Goal: Task Accomplishment & Management: Use online tool/utility

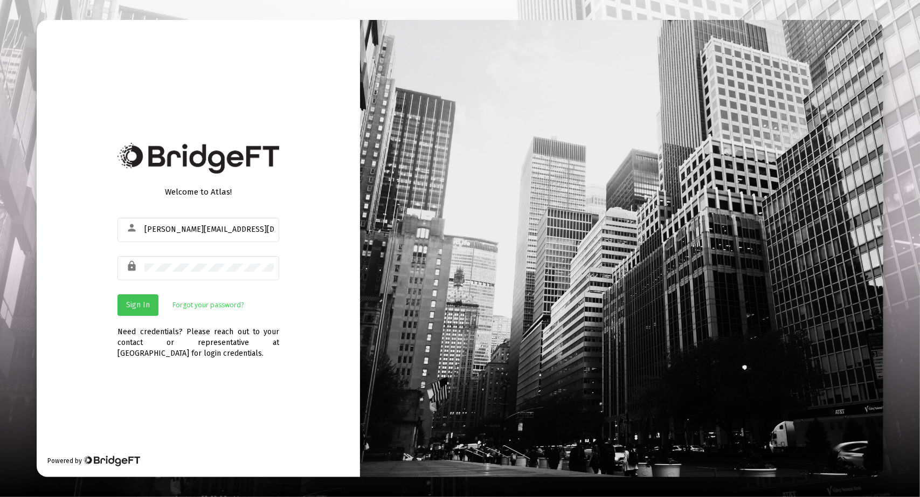
click at [150, 303] on button "Sign In" at bounding box center [137, 305] width 41 height 22
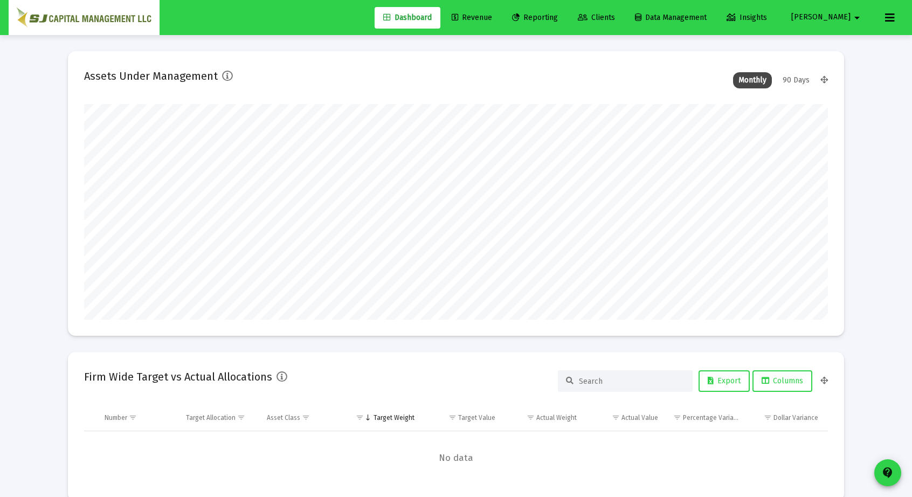
scroll to position [216, 744]
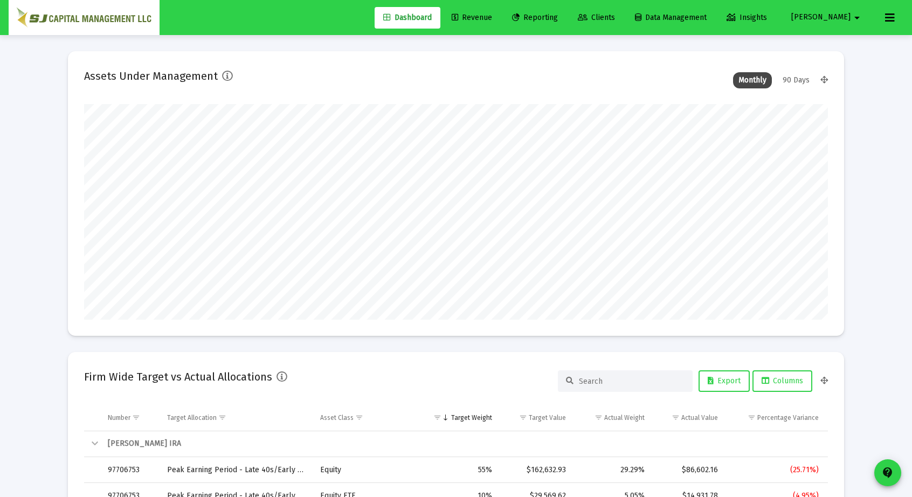
type input "[DATE]"
click at [558, 17] on span "Reporting" at bounding box center [535, 17] width 46 height 9
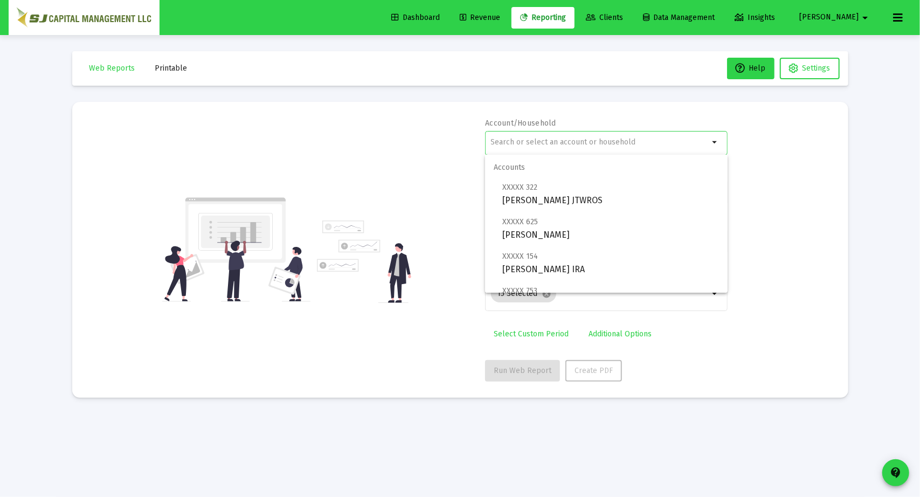
click at [536, 141] on input "text" at bounding box center [600, 142] width 218 height 9
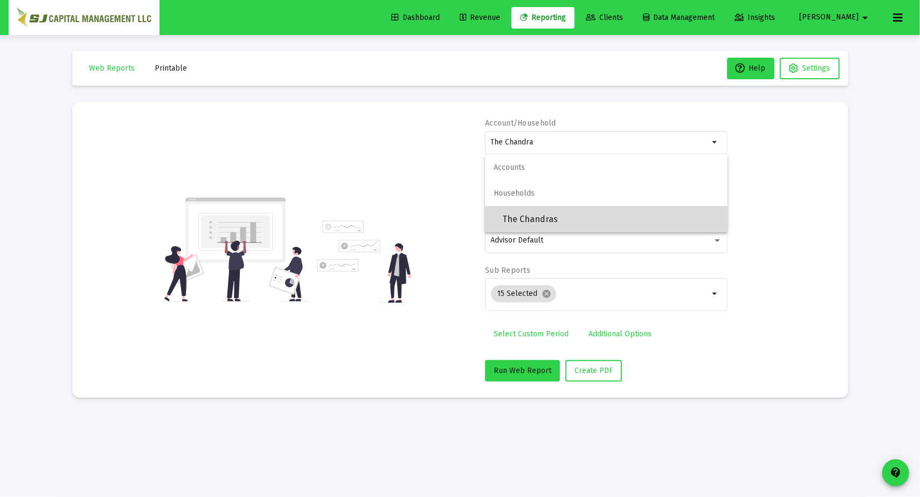
click at [542, 211] on span "The Chandras" at bounding box center [610, 219] width 217 height 26
type input "The Chandras"
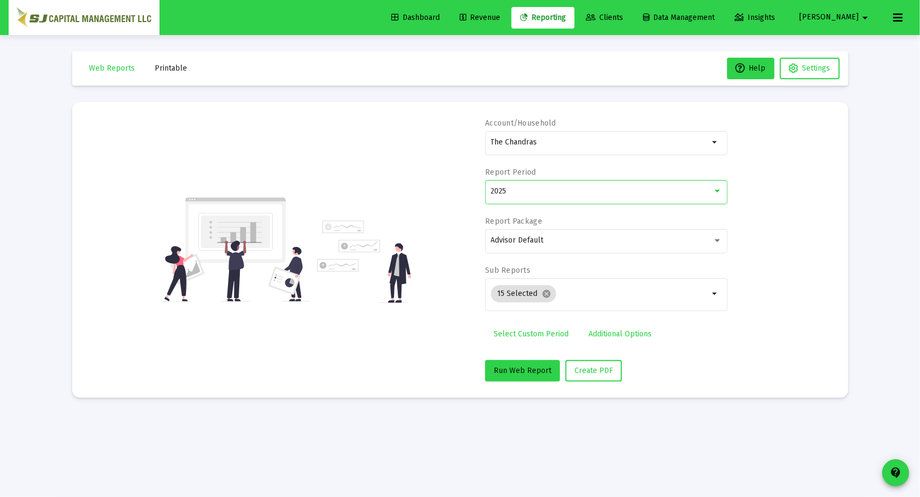
click at [542, 190] on div "2025" at bounding box center [601, 191] width 221 height 9
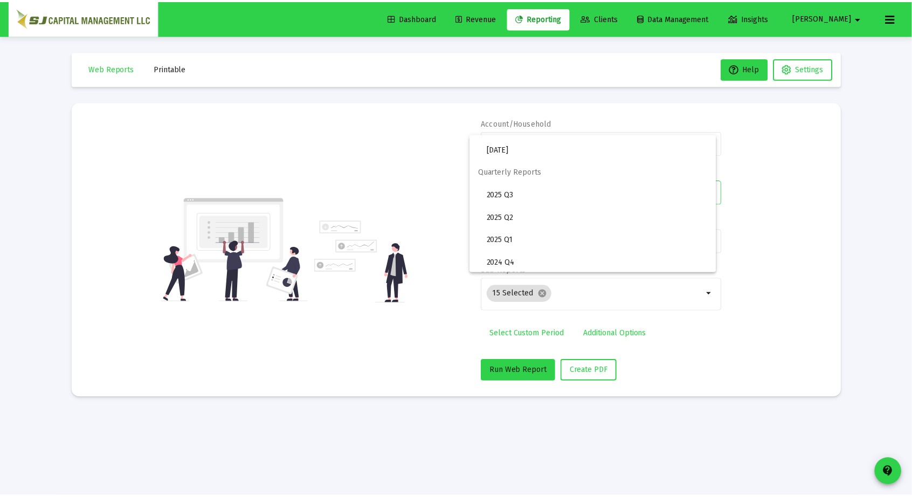
scroll to position [360, 0]
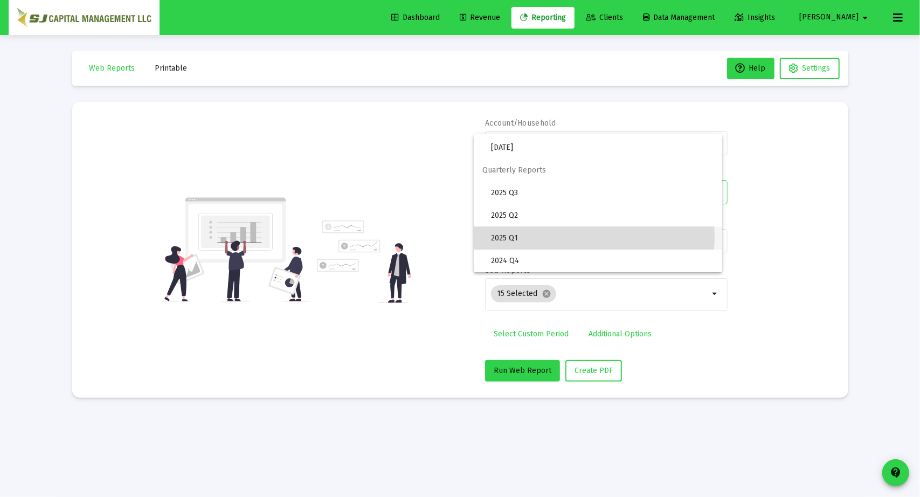
click at [541, 236] on span "2025 Q1" at bounding box center [602, 238] width 223 height 23
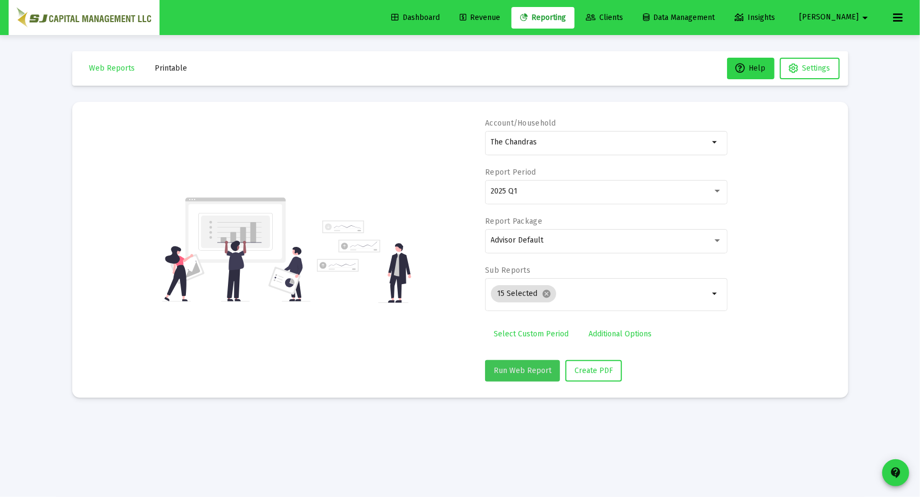
click at [542, 371] on span "Run Web Report" at bounding box center [523, 370] width 58 height 9
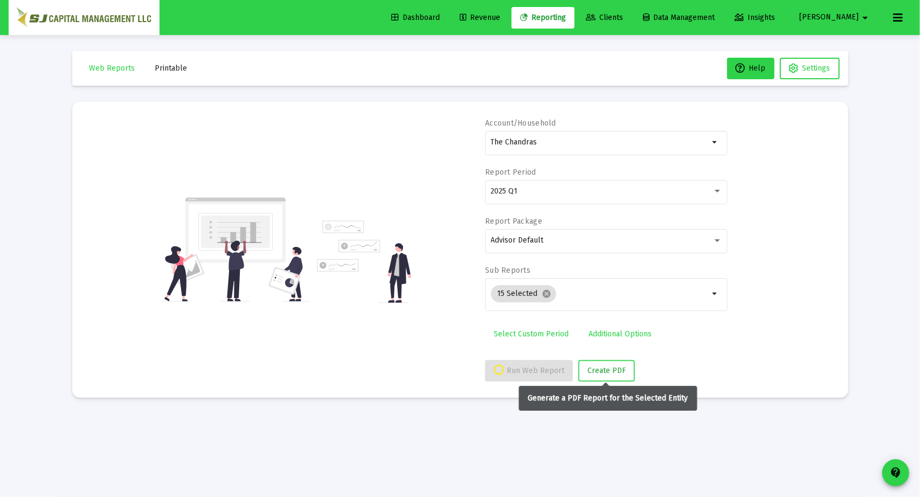
click at [597, 368] on span "Create PDF" at bounding box center [606, 370] width 38 height 9
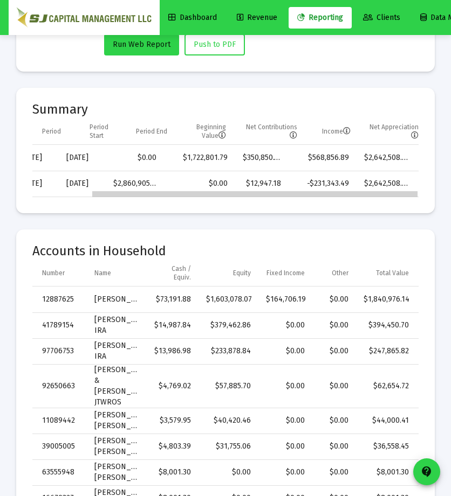
scroll to position [0, 70]
click at [394, 193] on div "Data grid" at bounding box center [225, 193] width 386 height 7
